Goal: Navigation & Orientation: Find specific page/section

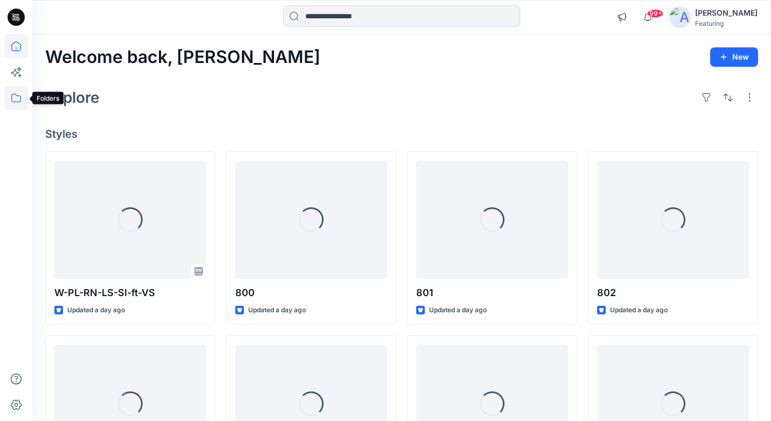
click at [20, 97] on icon at bounding box center [16, 98] width 10 height 9
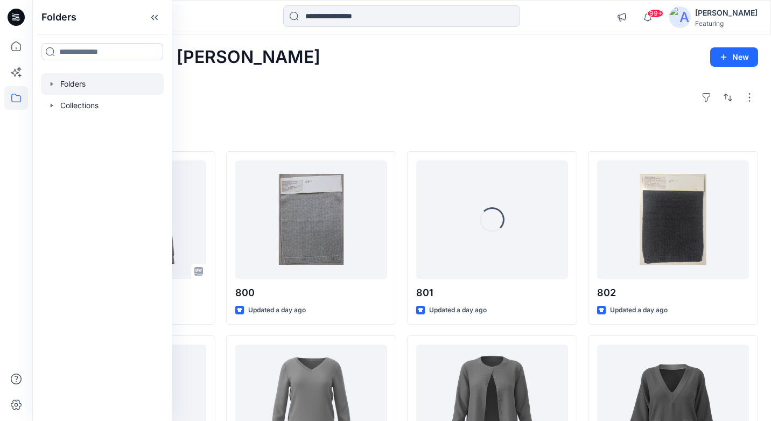
click at [82, 86] on div at bounding box center [102, 84] width 123 height 22
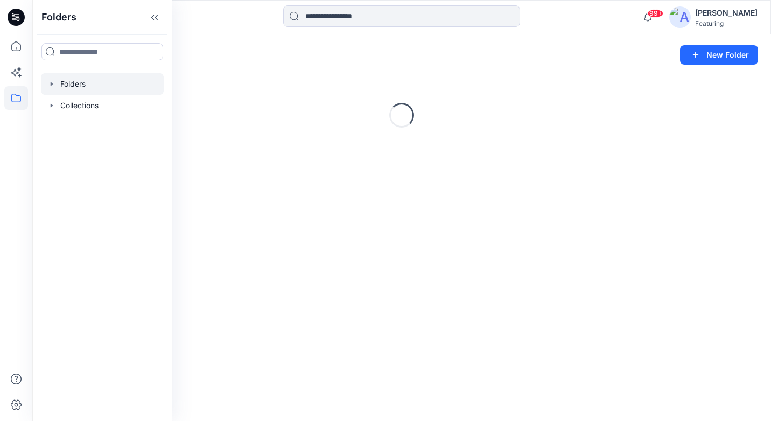
click at [338, 57] on div "Folders" at bounding box center [359, 54] width 629 height 15
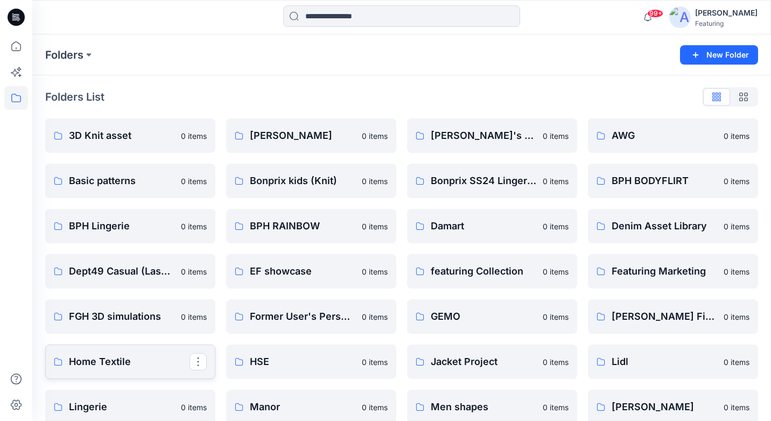
click at [130, 361] on p "Home Textile" at bounding box center [129, 361] width 121 height 15
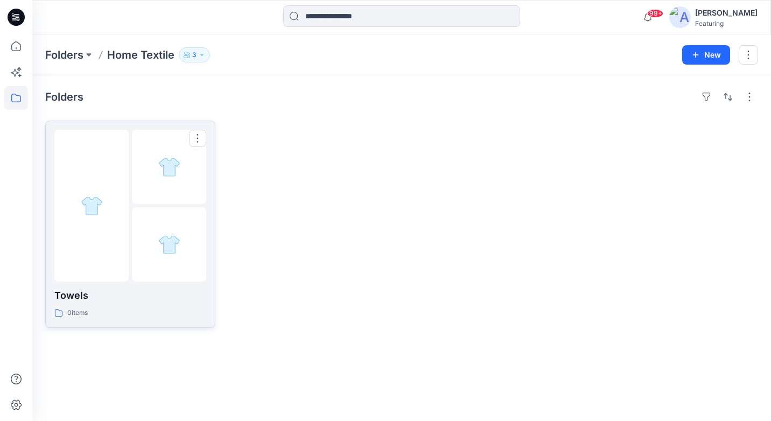
click at [106, 294] on p "Towels" at bounding box center [130, 295] width 152 height 15
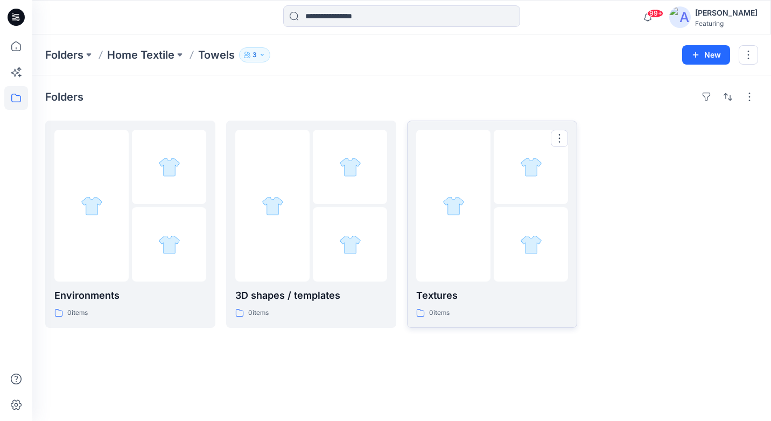
click at [436, 293] on p "Textures" at bounding box center [492, 295] width 152 height 15
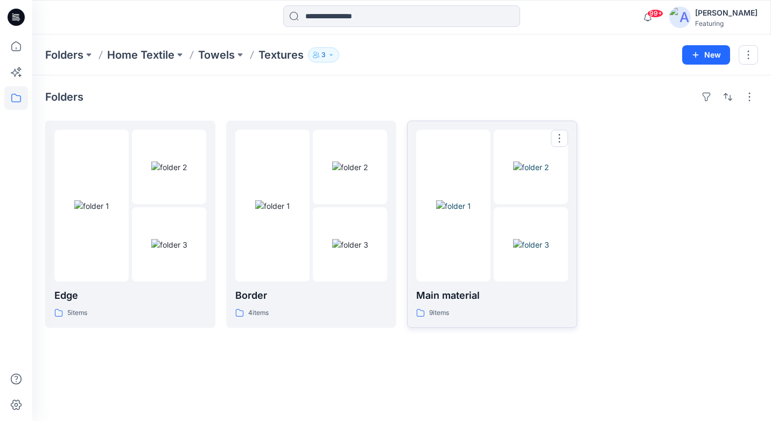
click at [459, 300] on p "Main material" at bounding box center [492, 295] width 152 height 15
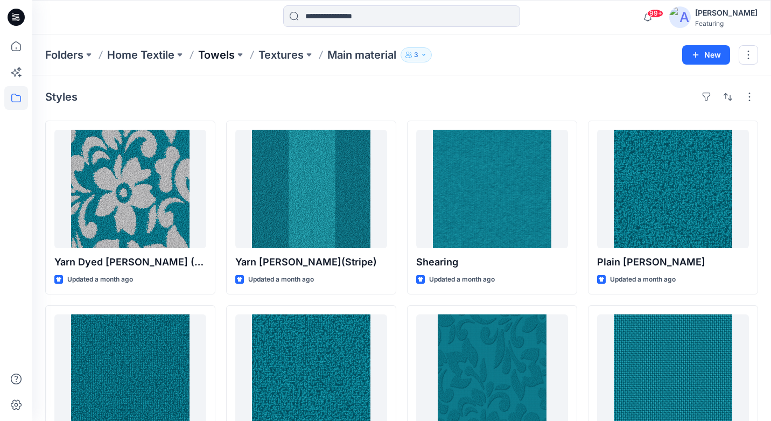
click at [221, 55] on p "Towels" at bounding box center [216, 54] width 37 height 15
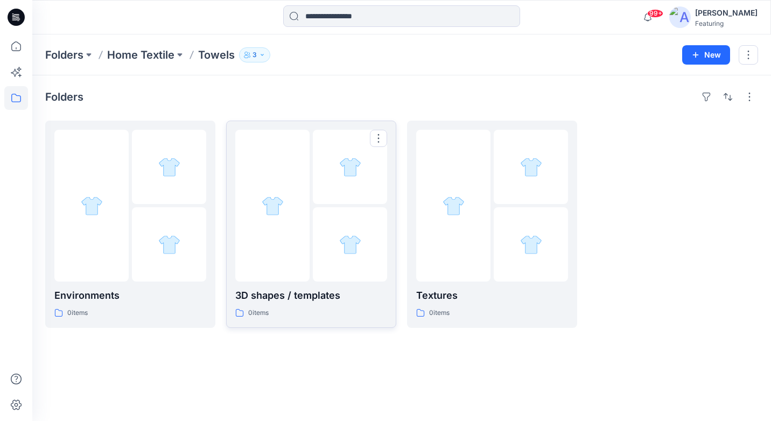
click at [292, 294] on p "3D shapes / templates" at bounding box center [311, 295] width 152 height 15
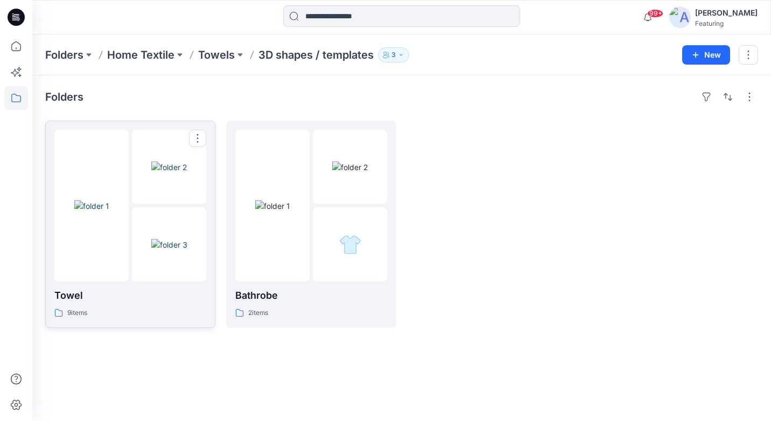
click at [121, 301] on p "Towel" at bounding box center [130, 295] width 152 height 15
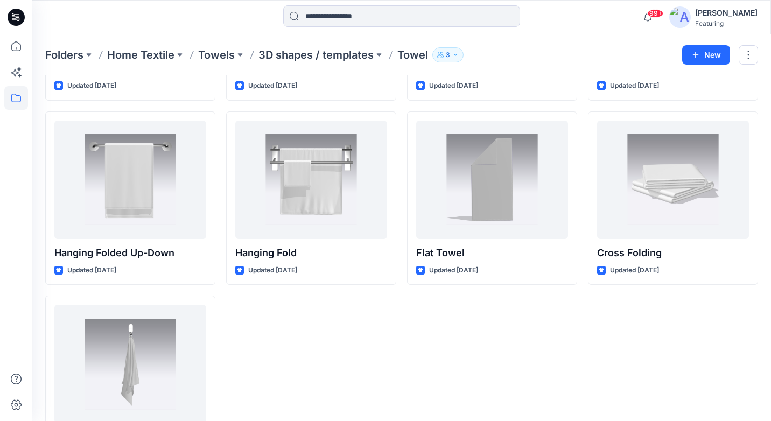
scroll to position [195, 0]
